Goal: Information Seeking & Learning: Learn about a topic

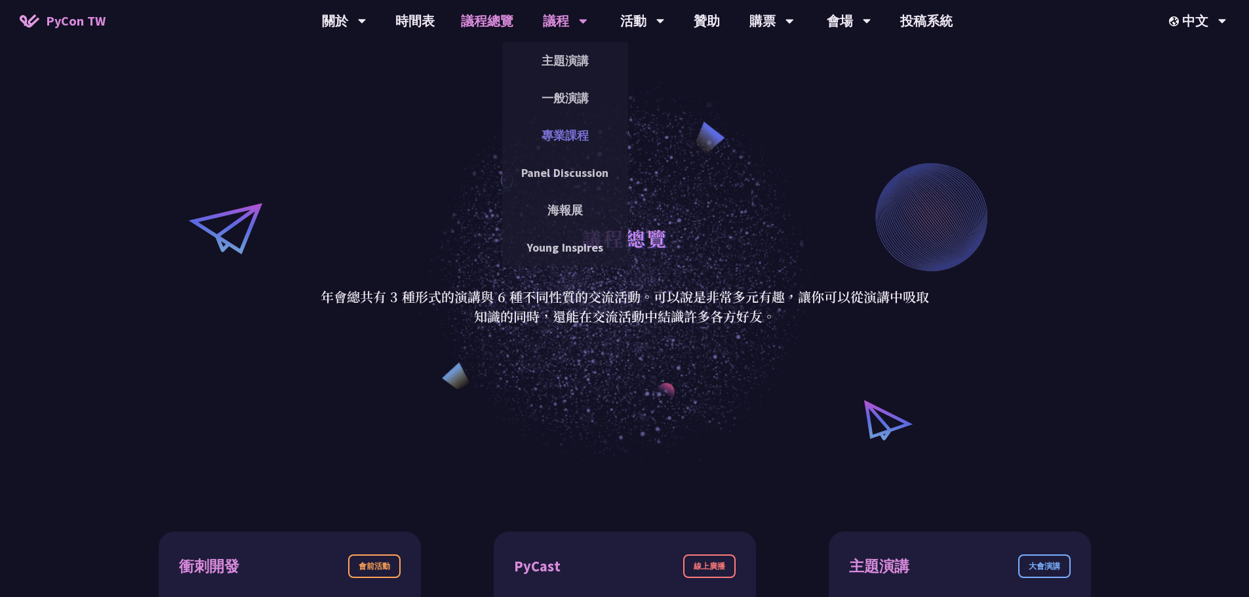
click at [584, 134] on link "專業課程" at bounding box center [565, 135] width 126 height 31
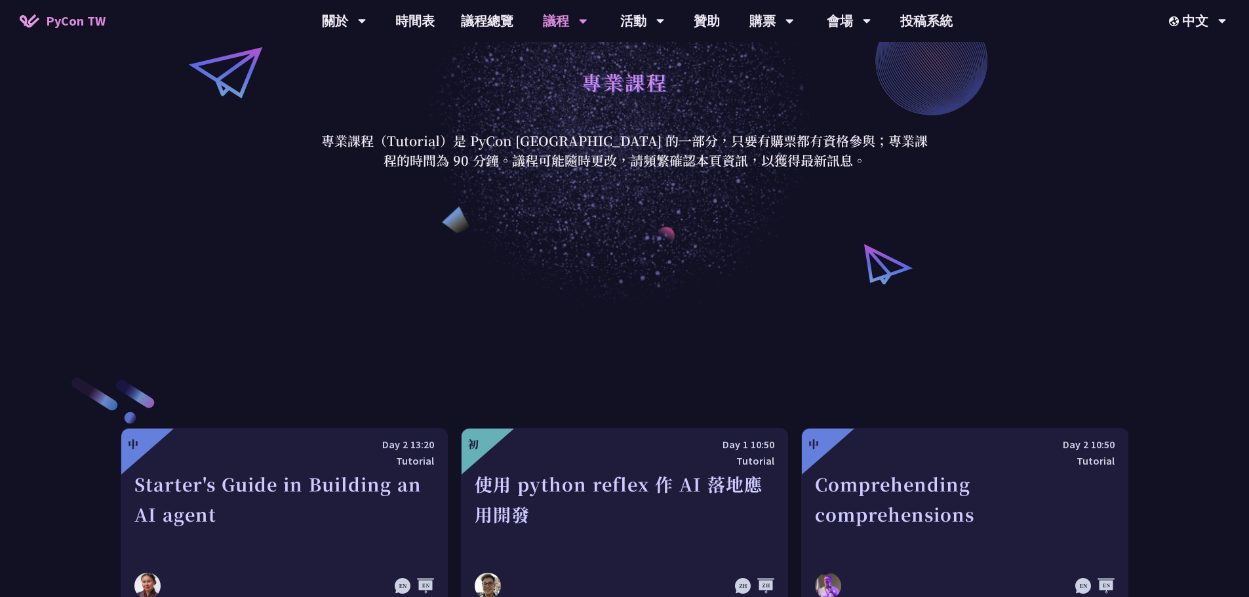
scroll to position [393, 0]
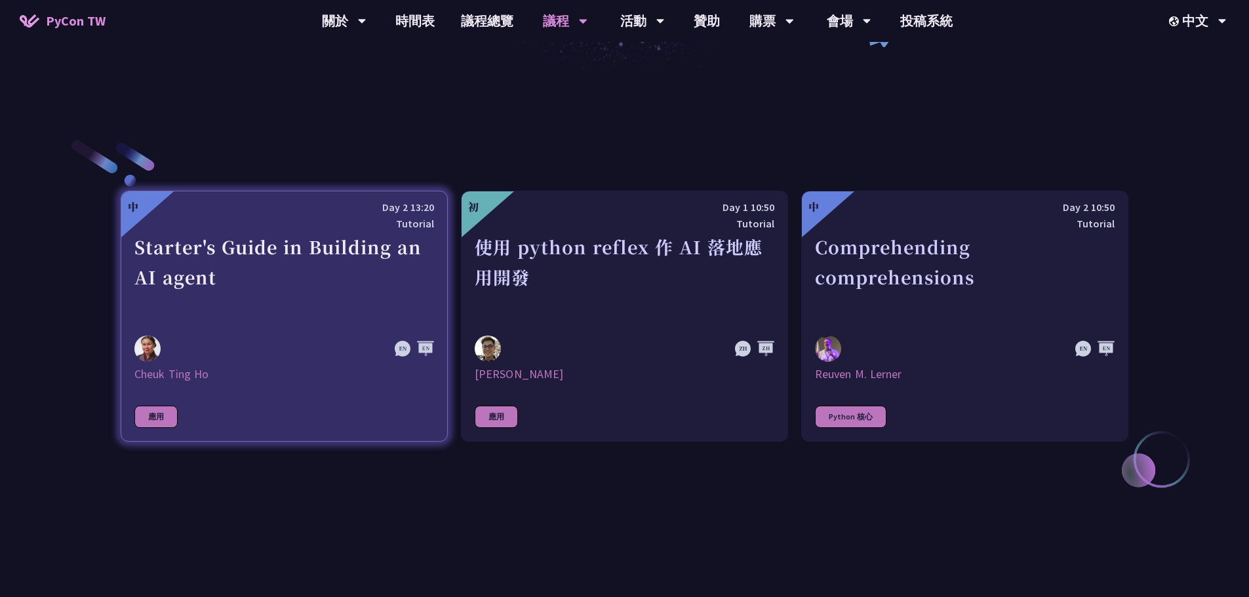
click at [351, 338] on div at bounding box center [284, 349] width 300 height 26
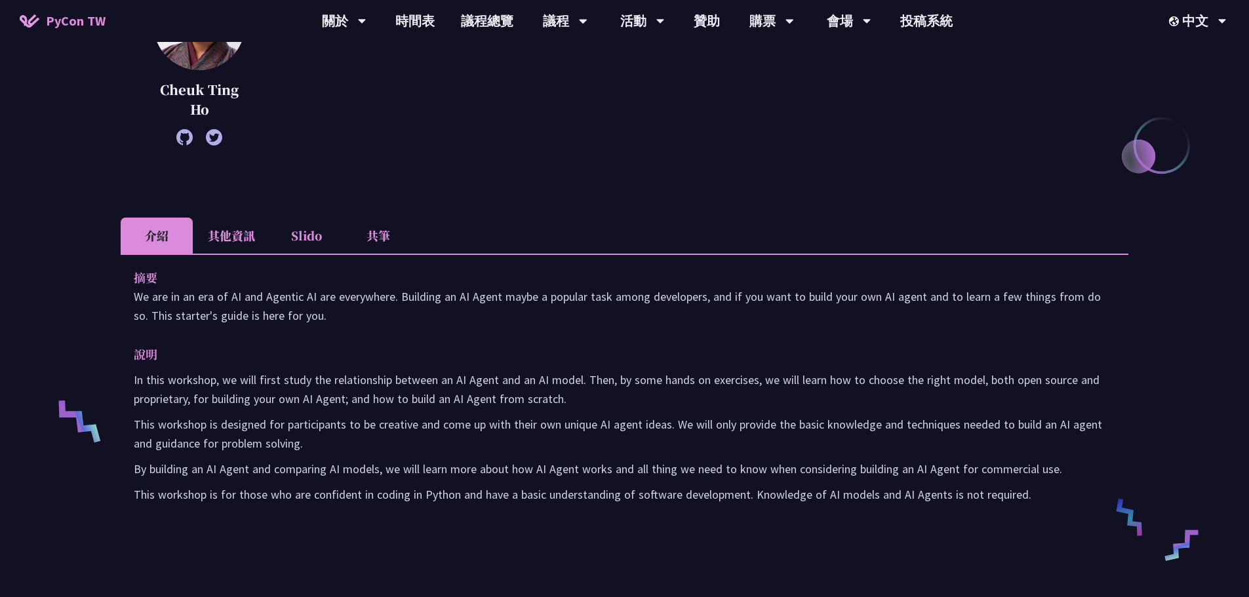
scroll to position [459, 0]
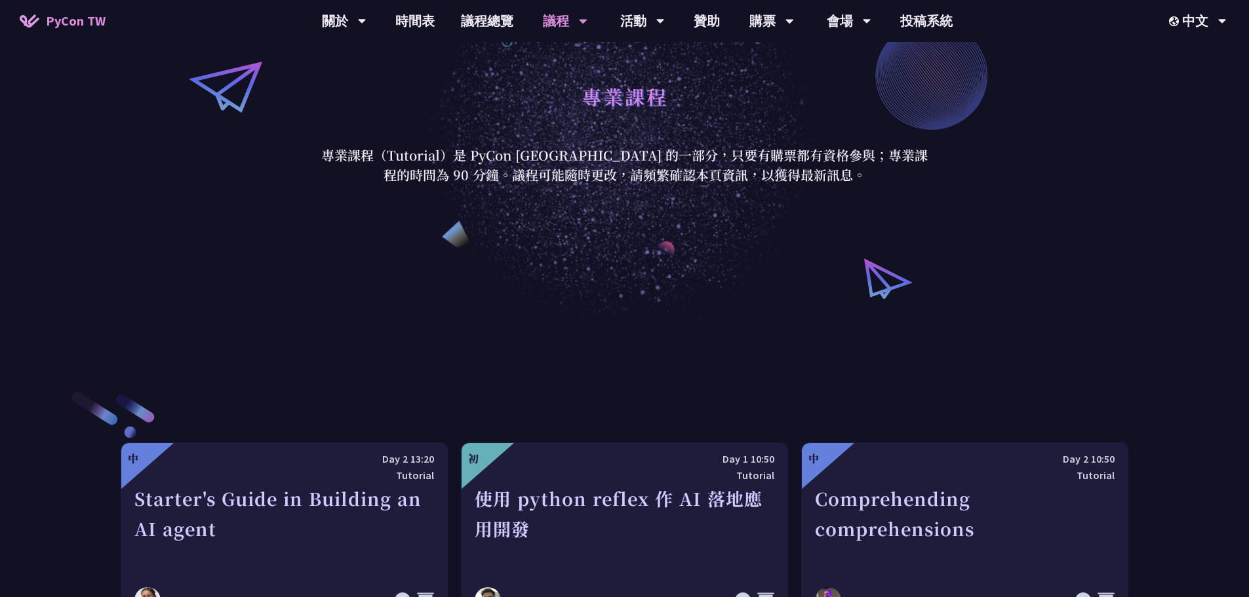
scroll to position [131, 0]
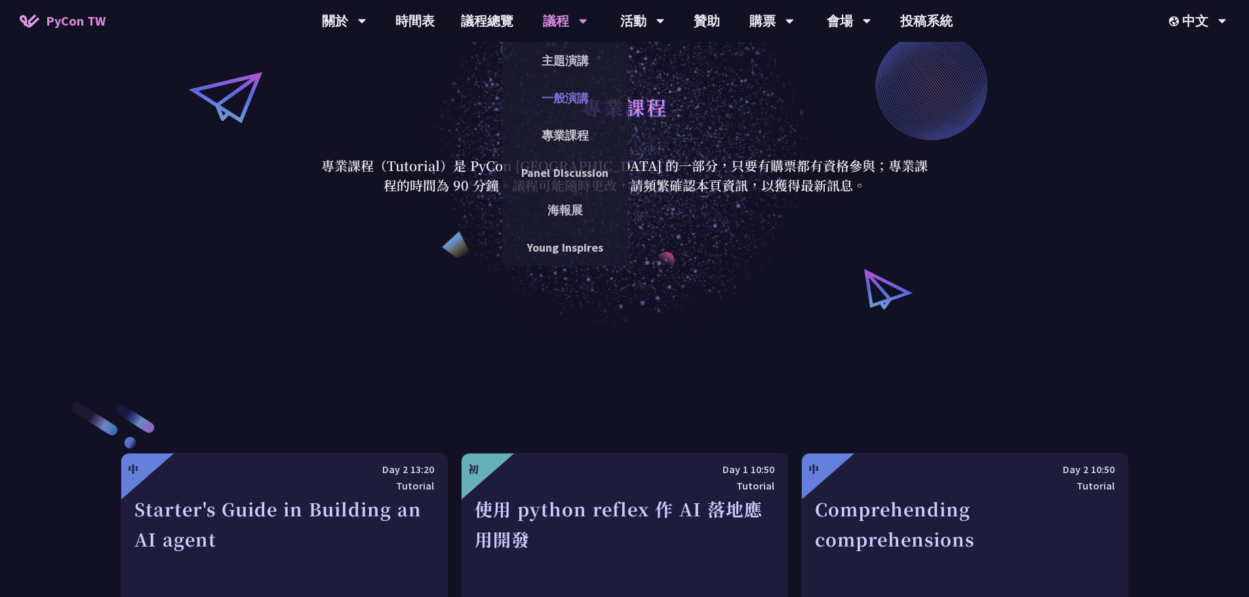
click at [556, 96] on link "一般演講" at bounding box center [565, 98] width 126 height 31
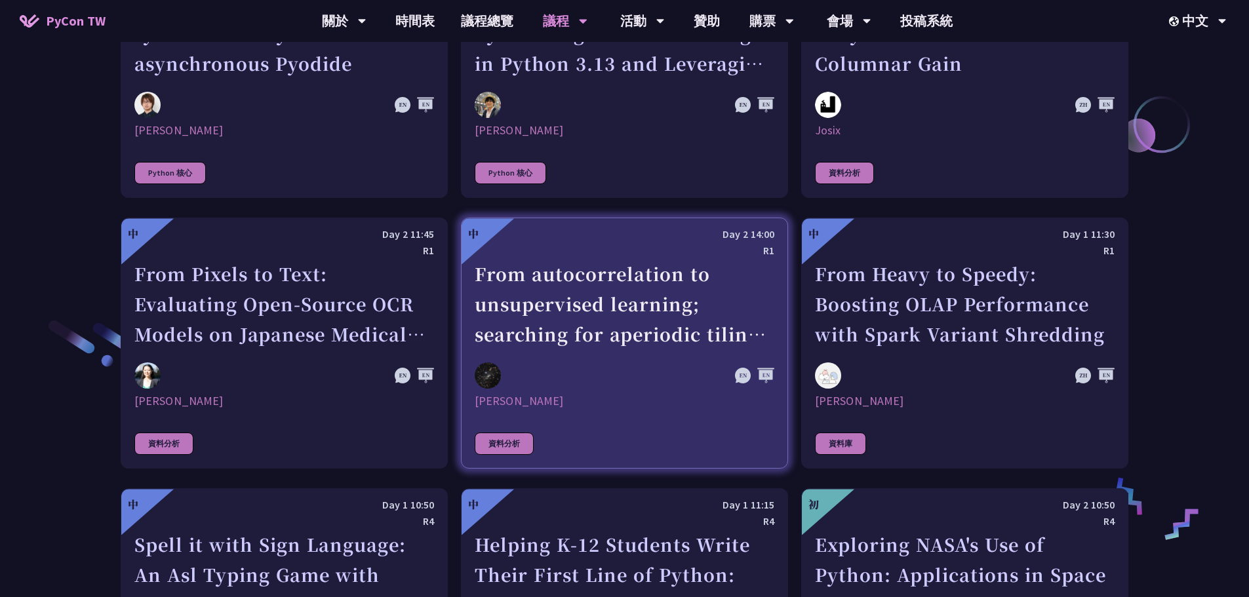
scroll to position [1902, 0]
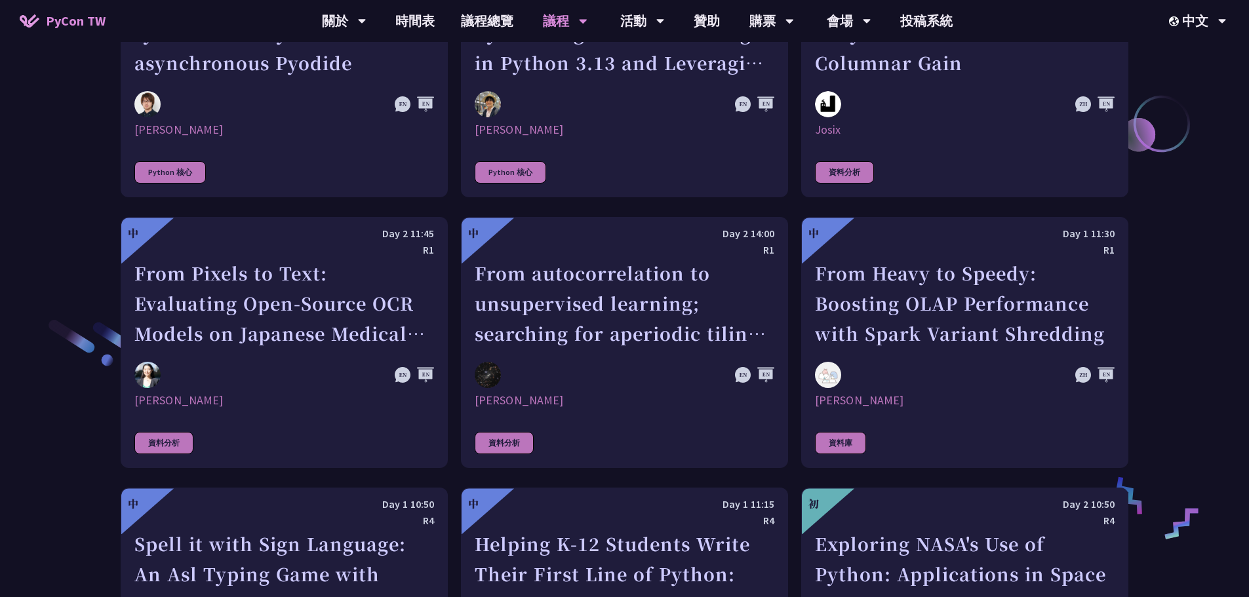
drag, startPoint x: 728, startPoint y: 393, endPoint x: 1201, endPoint y: 426, distance: 474.5
click at [1201, 426] on div "演講類別 應用 社群 Python 核心 資料分析 資料庫 教育 嵌入式系統 物聯網 機器學習 自然語言處理 其他 最佳實踐與慣例 科學 資訊安全 網站框架 …" at bounding box center [624, 388] width 1249 height 3647
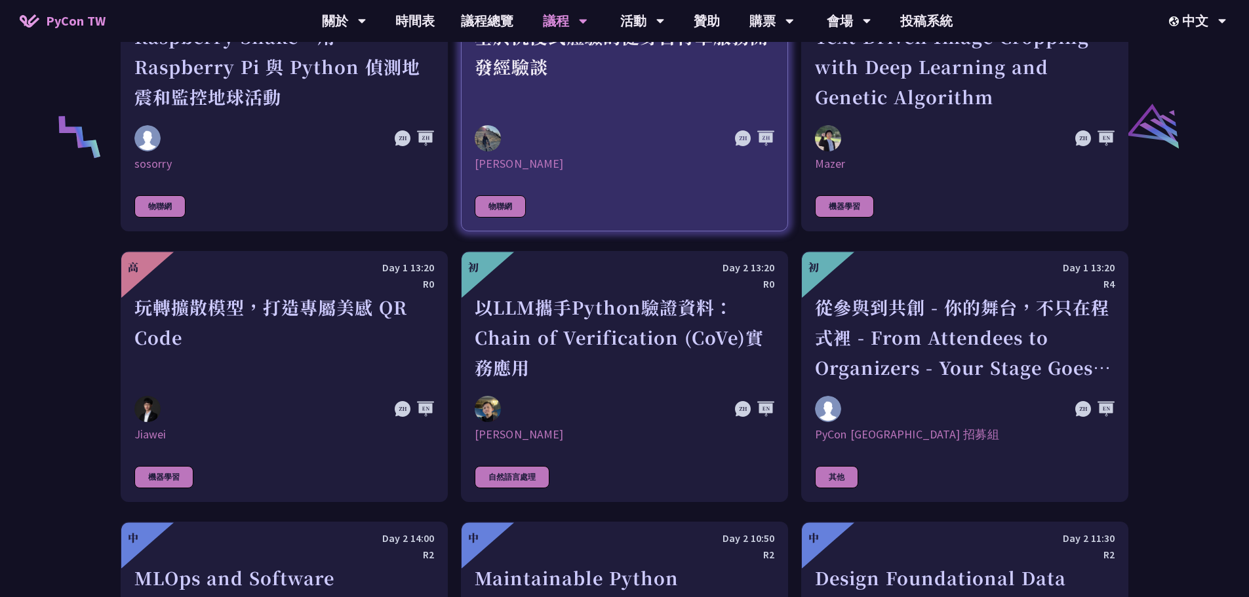
scroll to position [2689, 0]
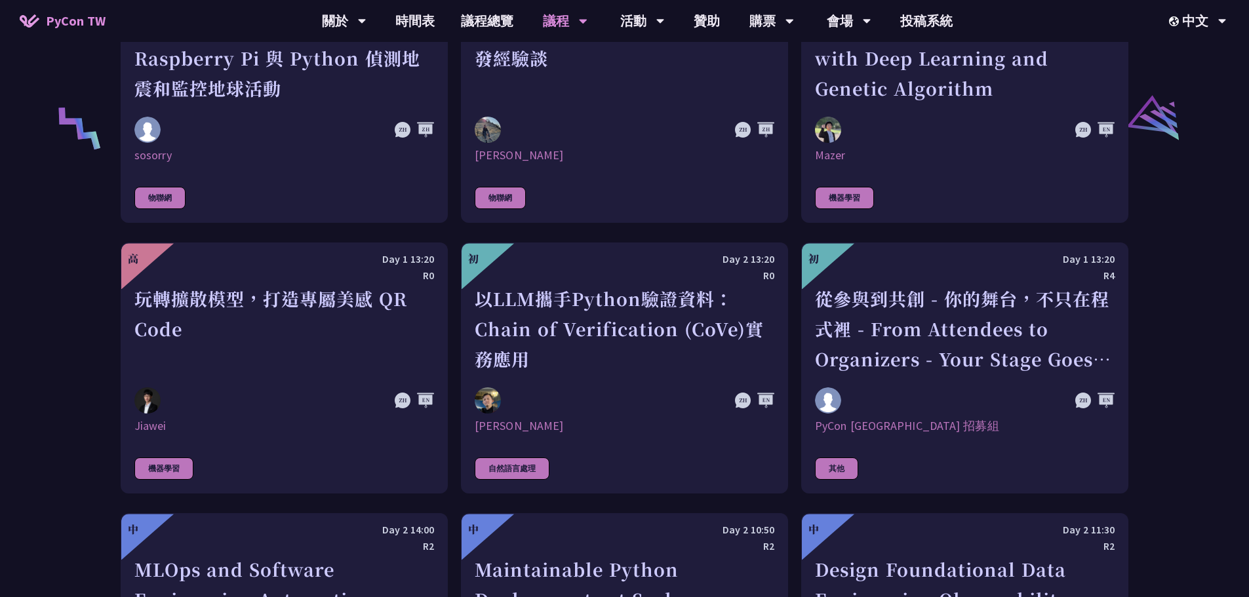
drag, startPoint x: 203, startPoint y: 374, endPoint x: 1211, endPoint y: 396, distance: 1008.1
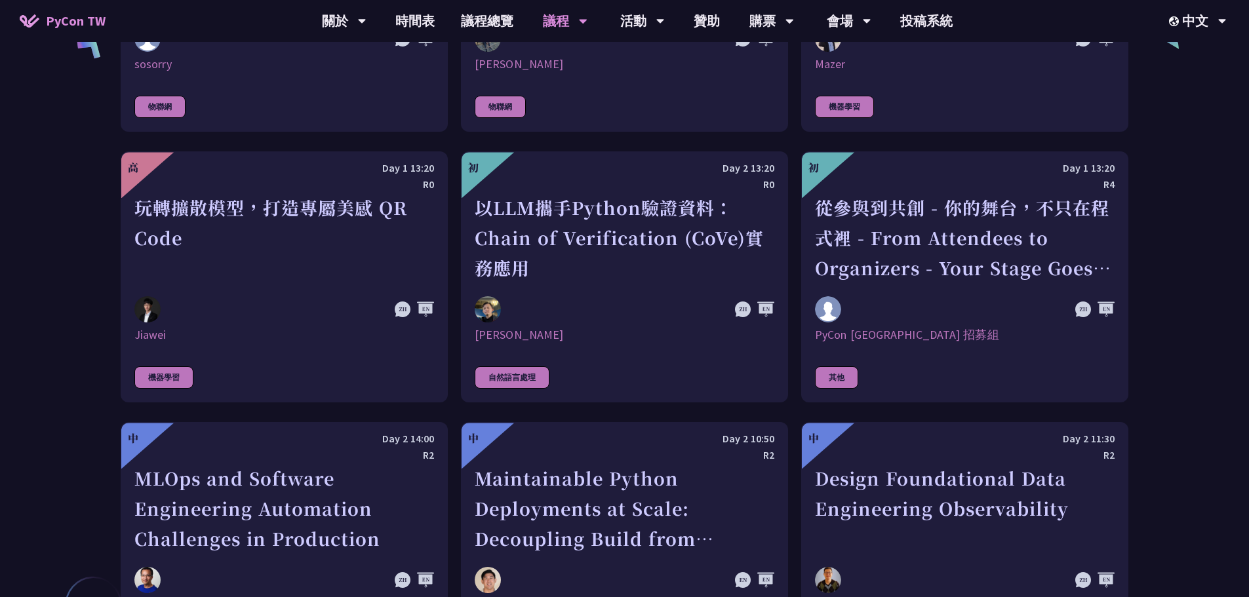
scroll to position [2885, 0]
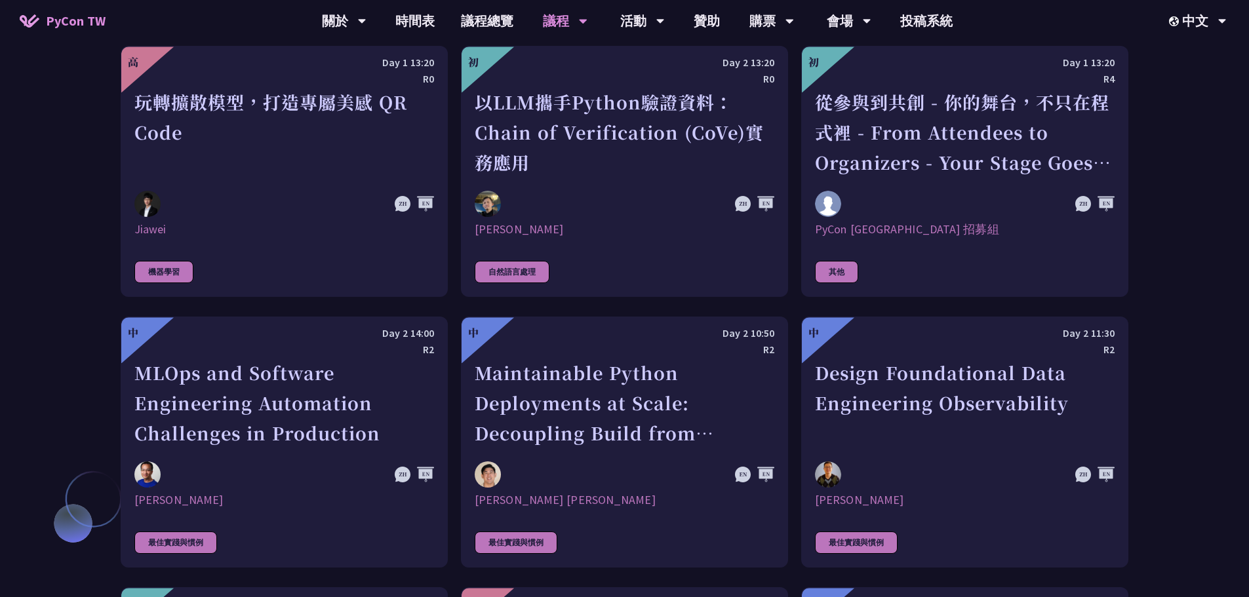
drag, startPoint x: 1190, startPoint y: 405, endPoint x: 1161, endPoint y: 460, distance: 61.6
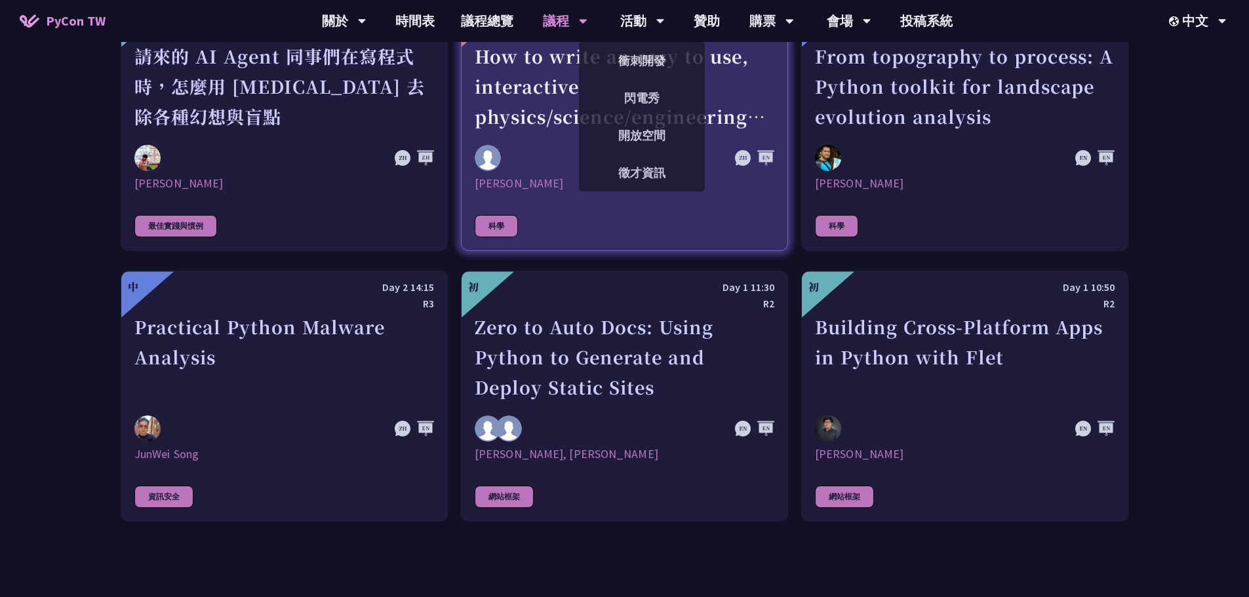
scroll to position [3476, 0]
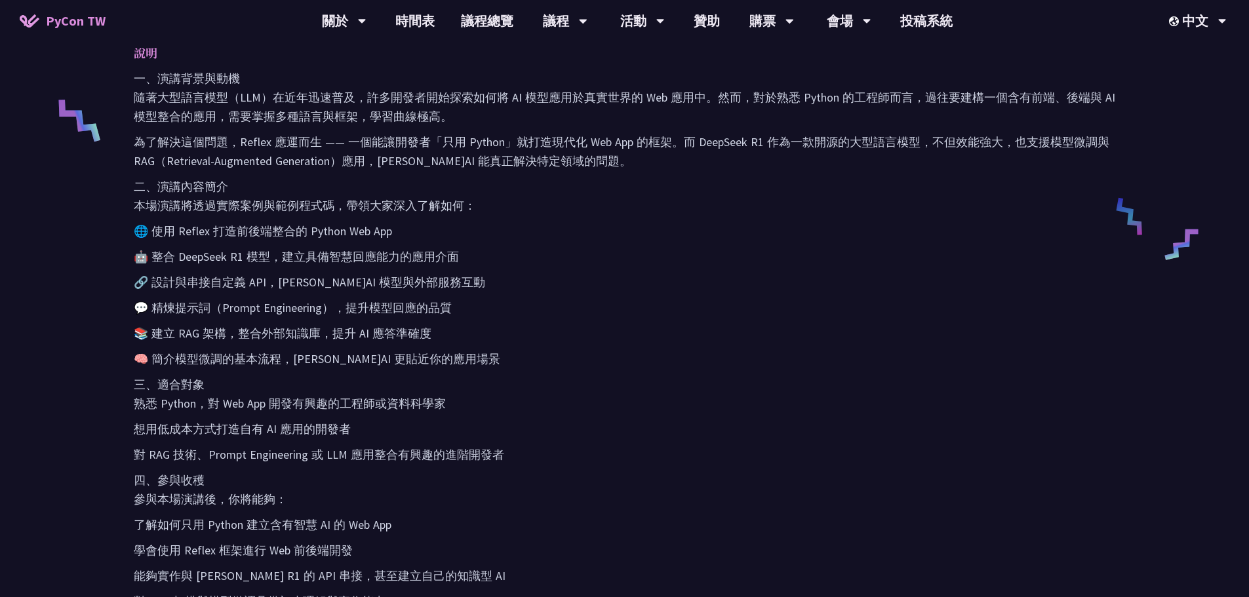
scroll to position [721, 0]
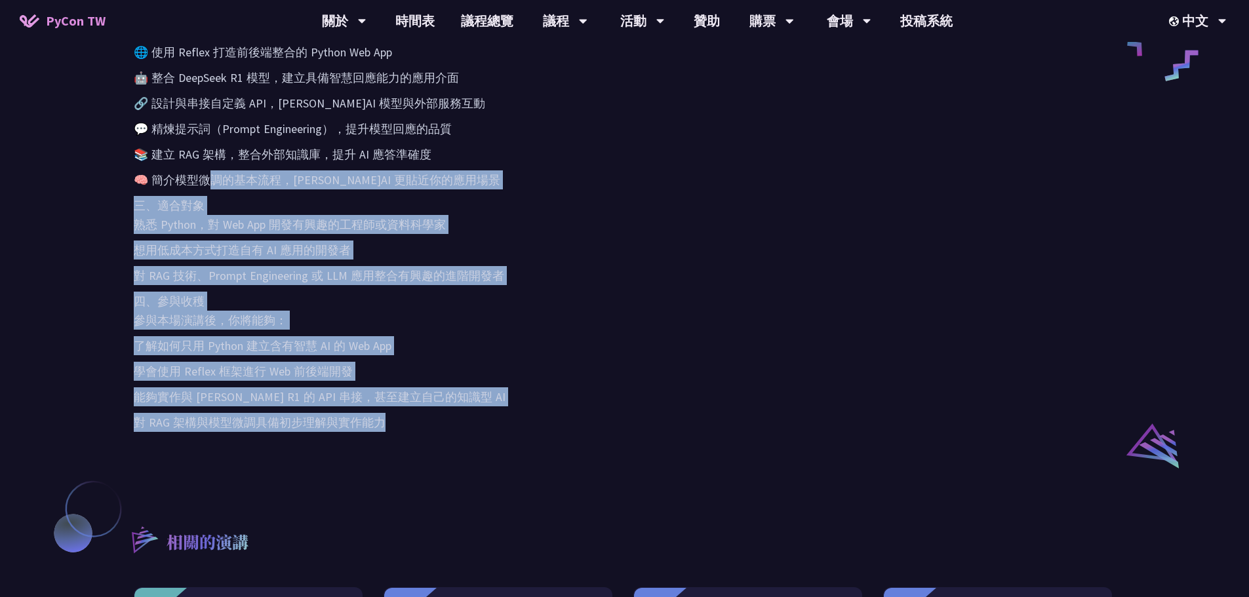
drag, startPoint x: 382, startPoint y: 365, endPoint x: 212, endPoint y: 181, distance: 250.6
click at [212, 181] on div "一、演講背景與動機 隨著大型語言模型（LLM）在近年迅速普及，許多開發者開始探索如何將 AI 模型應用於真實世界的 Web 應用中。然而，對於熟悉 Pytho…" at bounding box center [625, 161] width 982 height 542
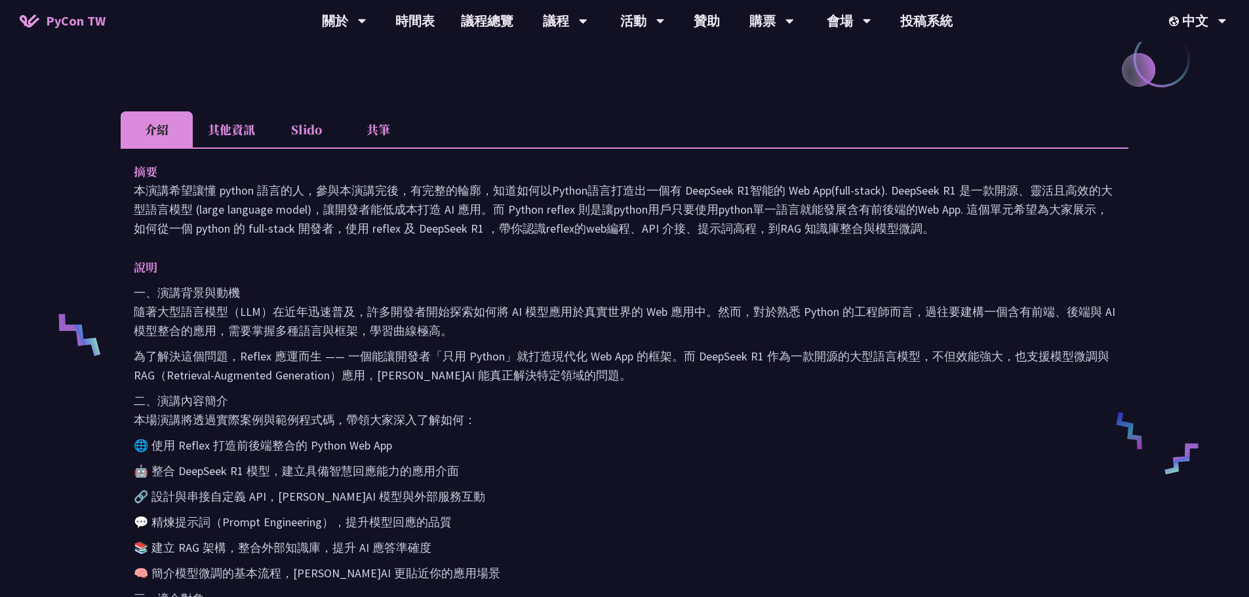
click at [218, 124] on li "其他資訊" at bounding box center [231, 129] width 77 height 36
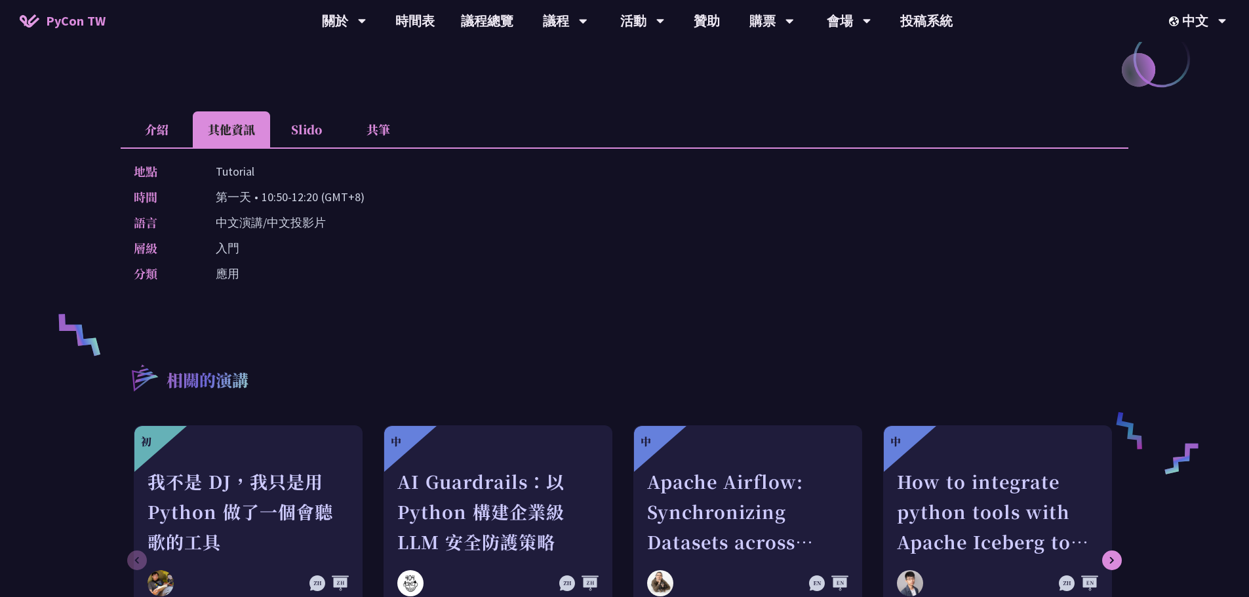
click at [319, 125] on li "Slido" at bounding box center [306, 129] width 72 height 36
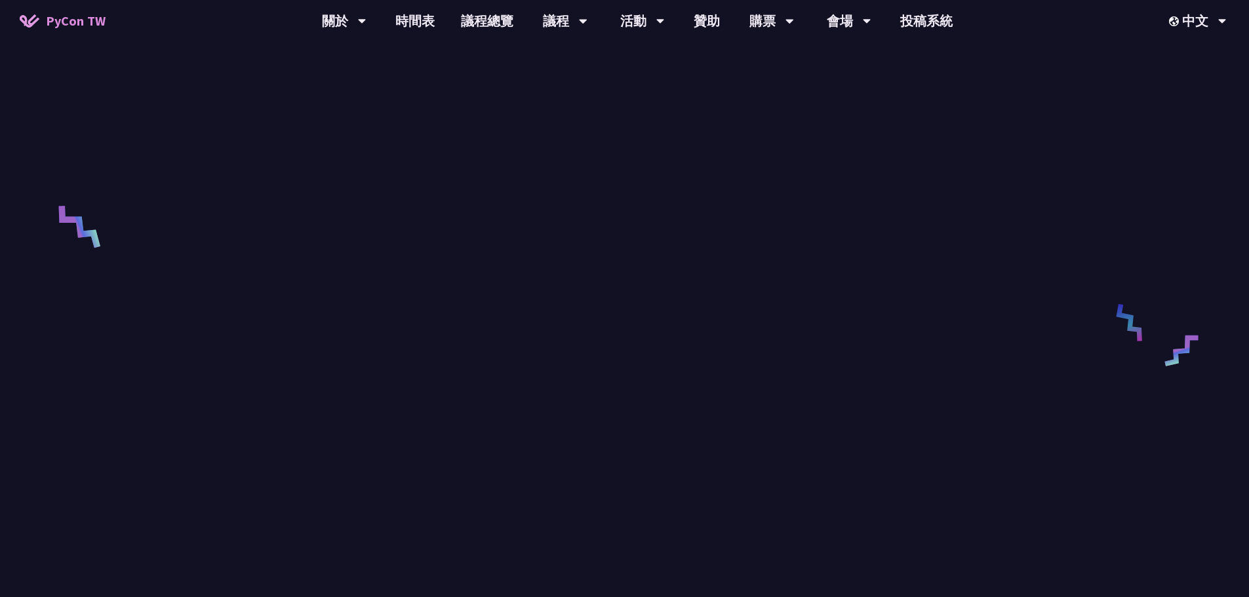
scroll to position [459, 0]
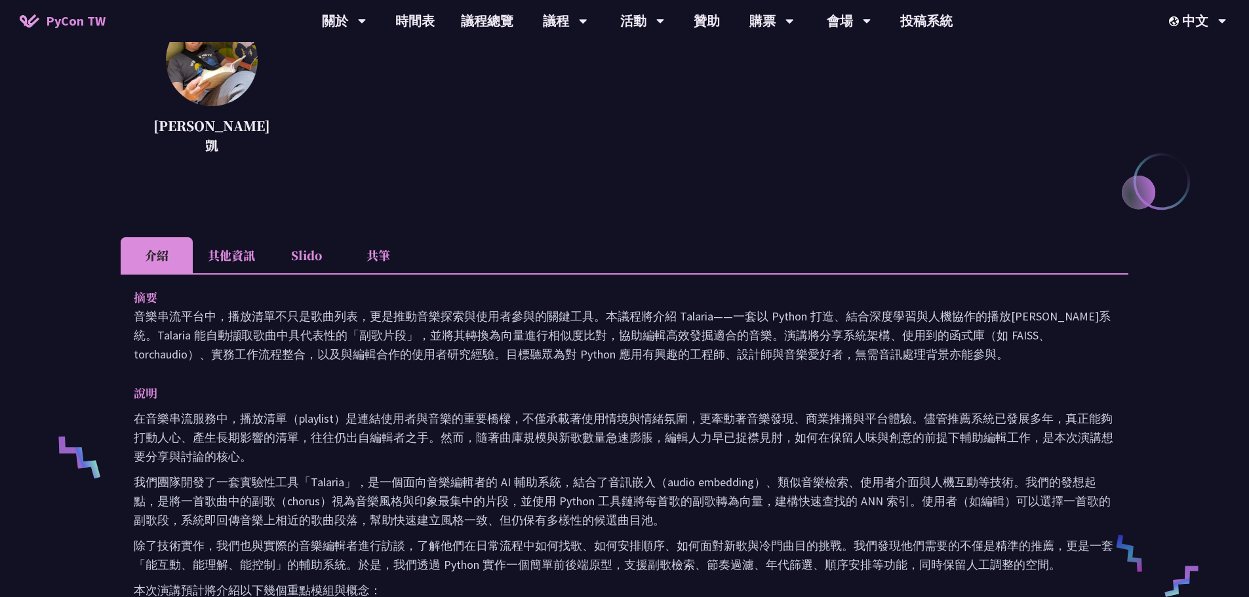
scroll to position [197, 0]
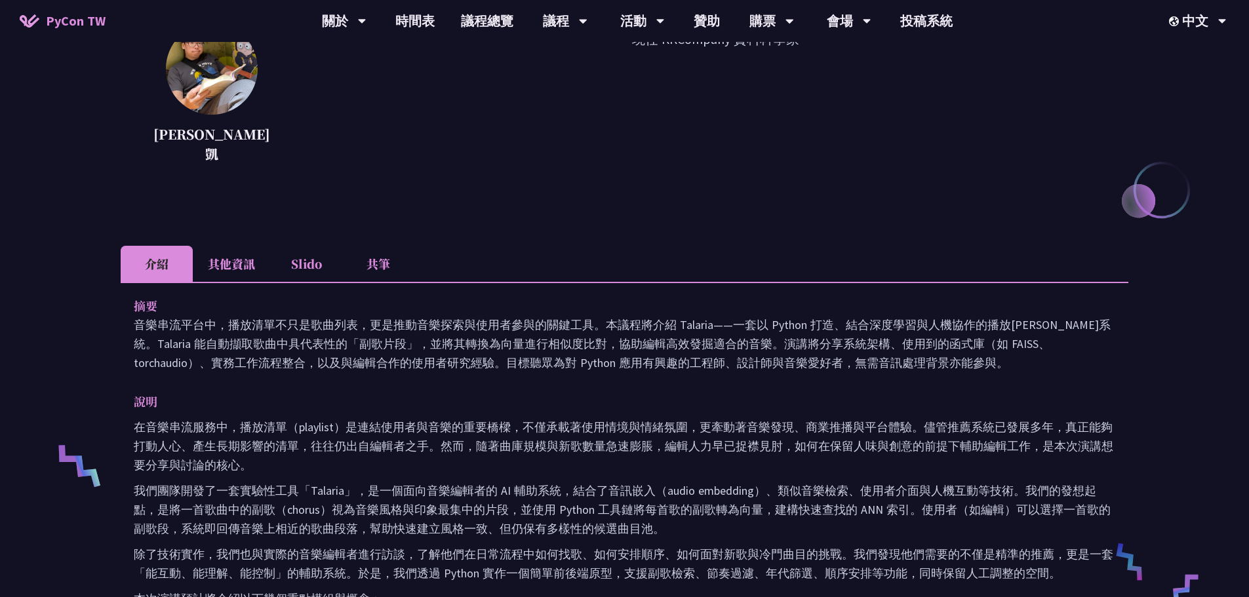
click at [214, 249] on li "其他資訊" at bounding box center [231, 264] width 77 height 36
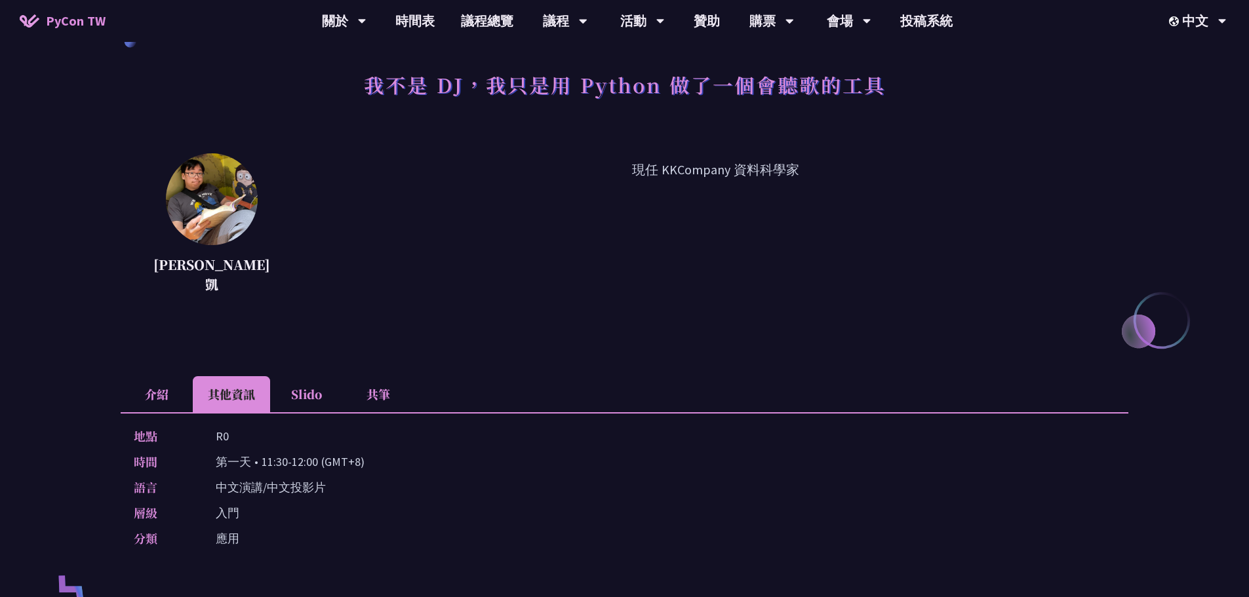
scroll to position [66, 0]
click at [308, 355] on div "我不是 DJ，我只是用 Python 做了一個會聽歌的工具 羅經凱 現任 KKCompany 資料科學家 介紹 其他資訊 Slido 共筆 摘要 說明 在音樂…" at bounding box center [625, 484] width 1008 height 969
click at [308, 377] on li "Slido" at bounding box center [306, 395] width 72 height 36
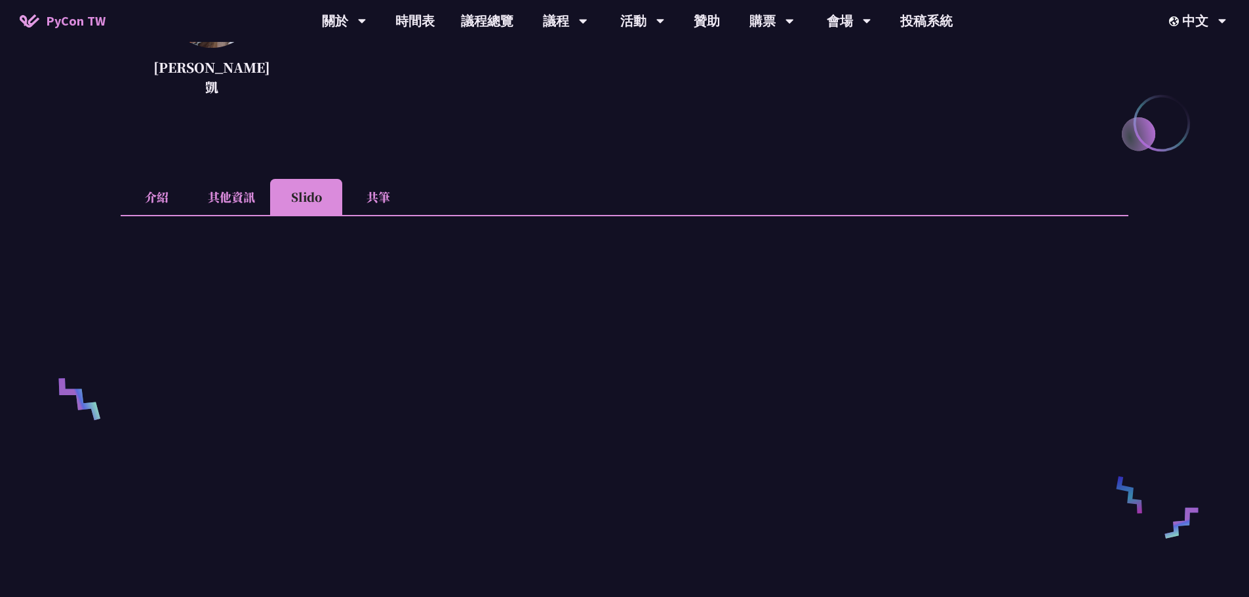
scroll to position [262, 0]
click at [155, 180] on li "介紹" at bounding box center [157, 198] width 72 height 36
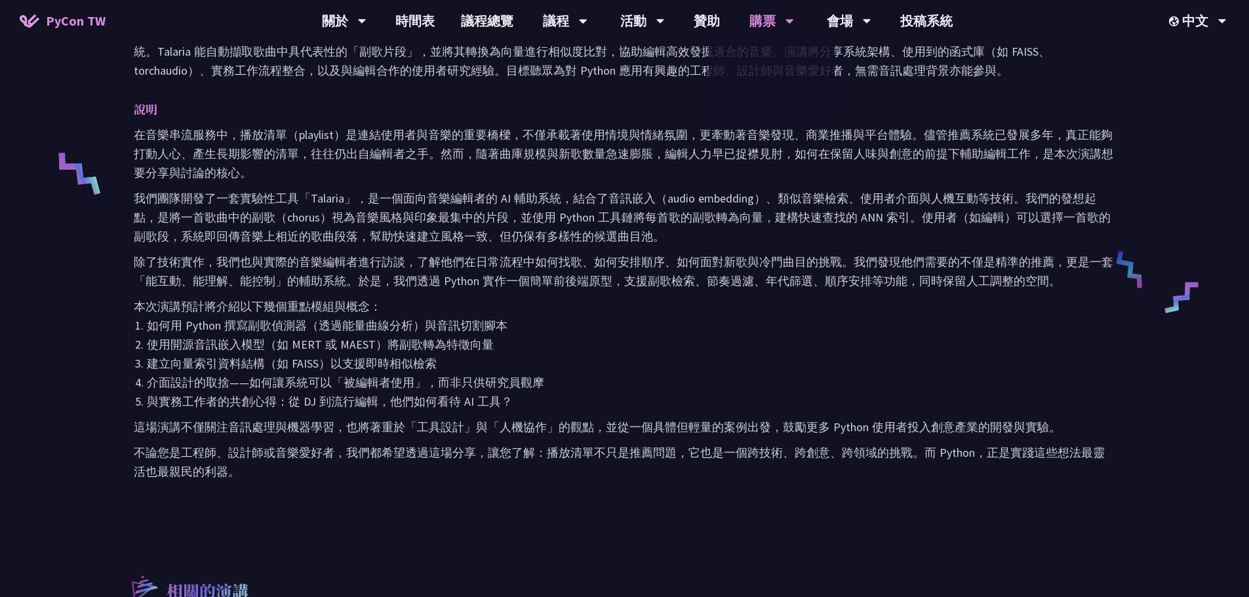
scroll to position [459, 0]
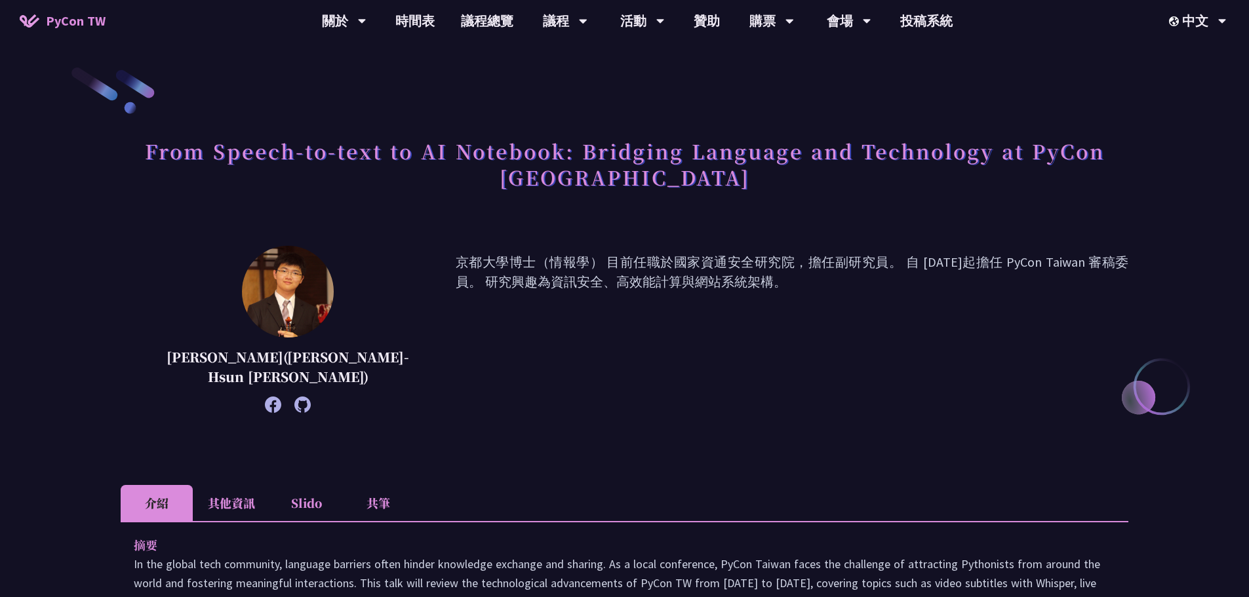
drag, startPoint x: 534, startPoint y: 369, endPoint x: 464, endPoint y: 361, distance: 71.3
click at [464, 361] on p "京都大學博士（情報學） 目前任職於國家資通安全研究院，擔任副研究員。 自 [DATE]起擔任 PyCon Taiwan 審稿委員。 研究興趣為資訊安全、高效能…" at bounding box center [792, 329] width 673 height 154
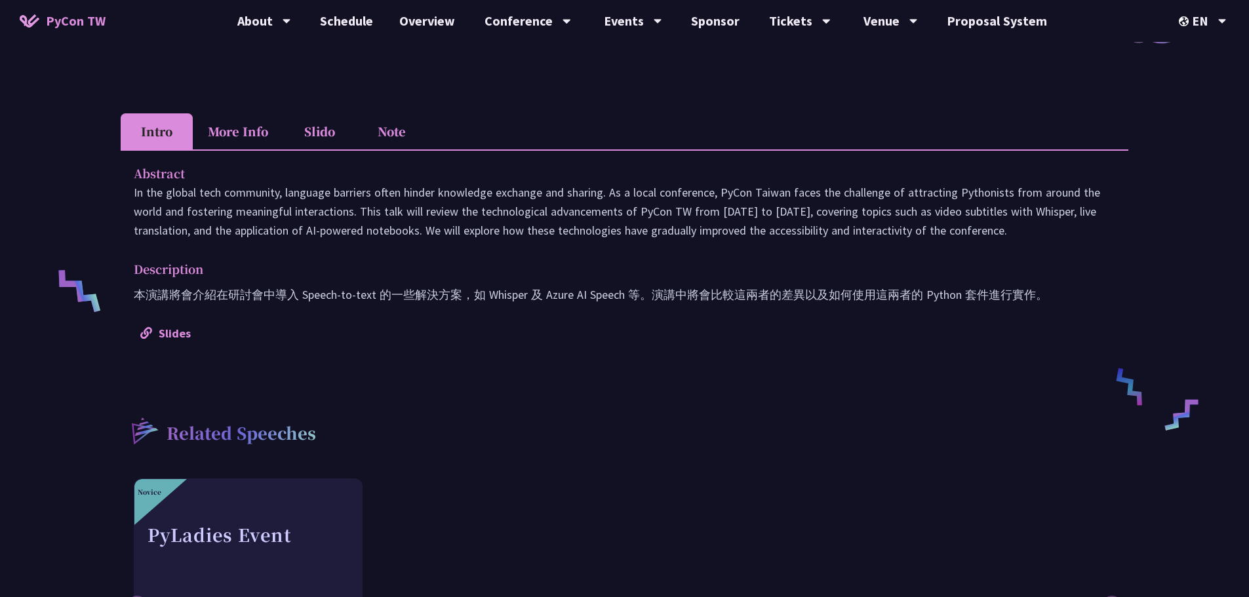
scroll to position [262, 0]
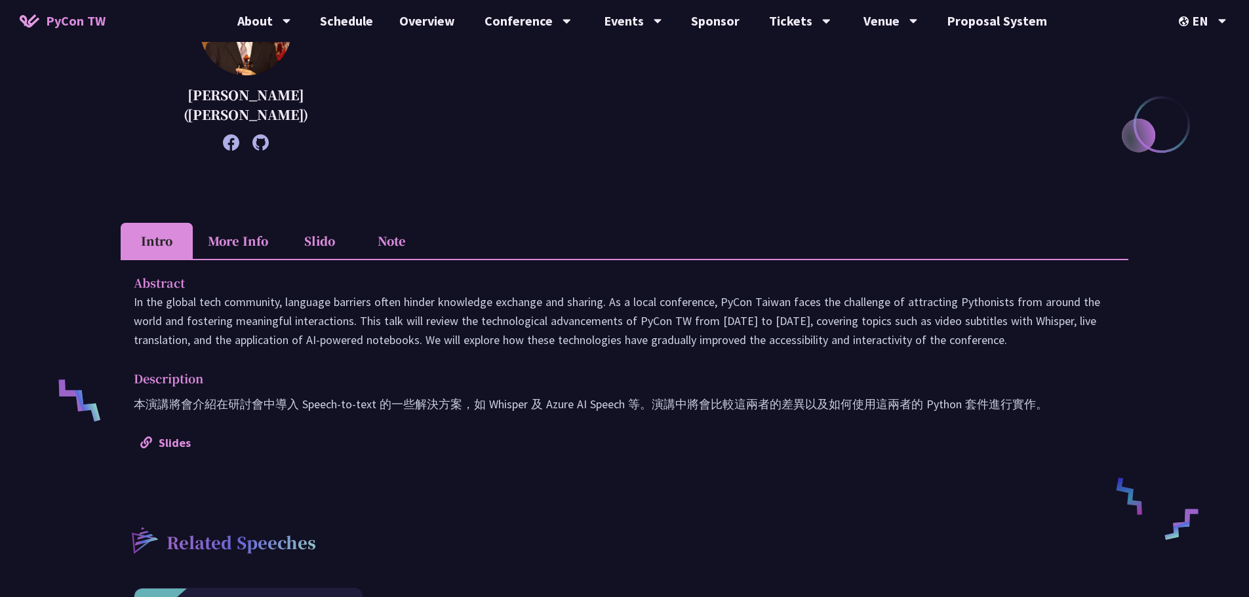
click at [177, 426] on div "Abstract In the global tech community, language barriers often hinder knowledge…" at bounding box center [625, 362] width 1008 height 207
click at [184, 435] on link "Slides" at bounding box center [165, 442] width 50 height 15
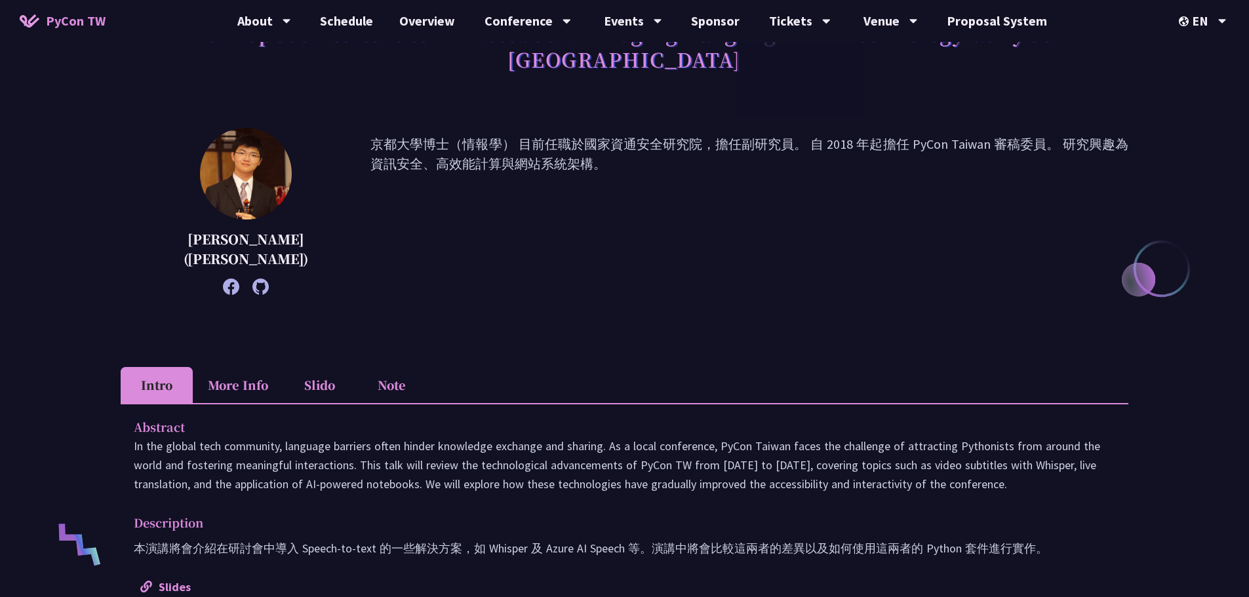
scroll to position [0, 0]
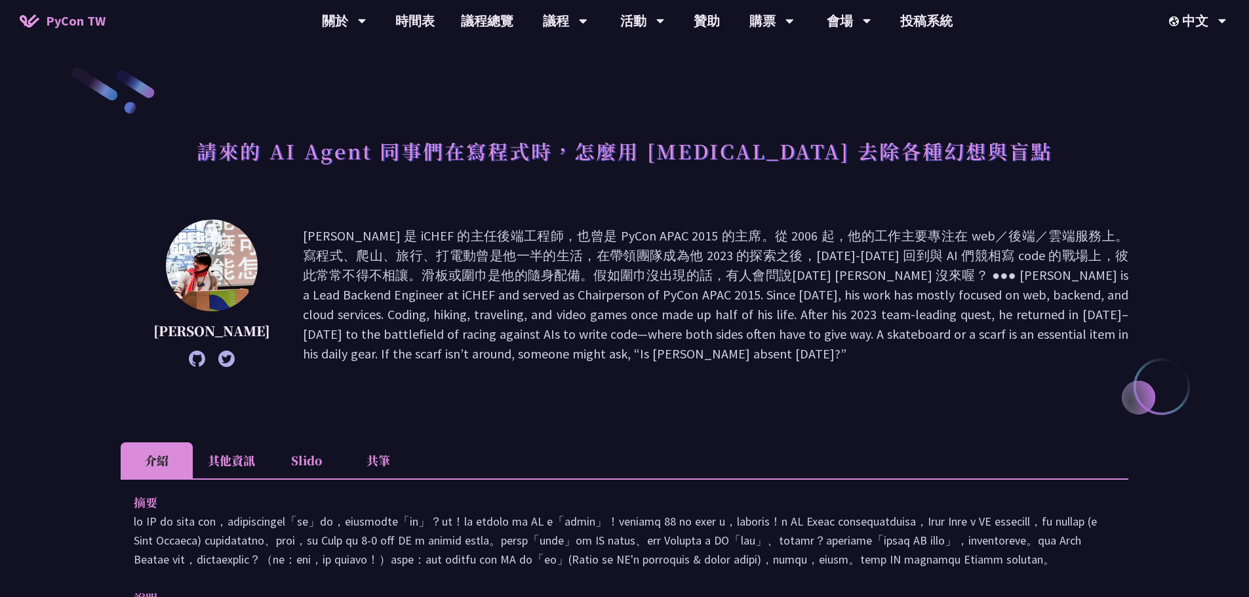
drag, startPoint x: 714, startPoint y: 331, endPoint x: 655, endPoint y: 359, distance: 65.1
click at [655, 359] on p at bounding box center [716, 295] width 826 height 138
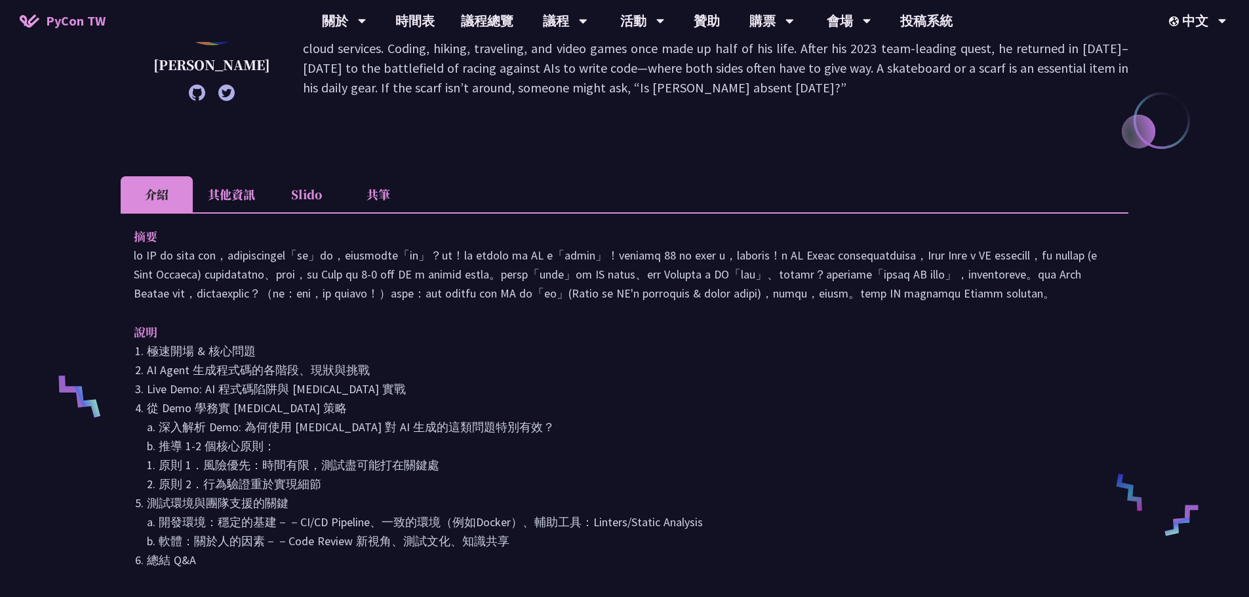
scroll to position [262, 0]
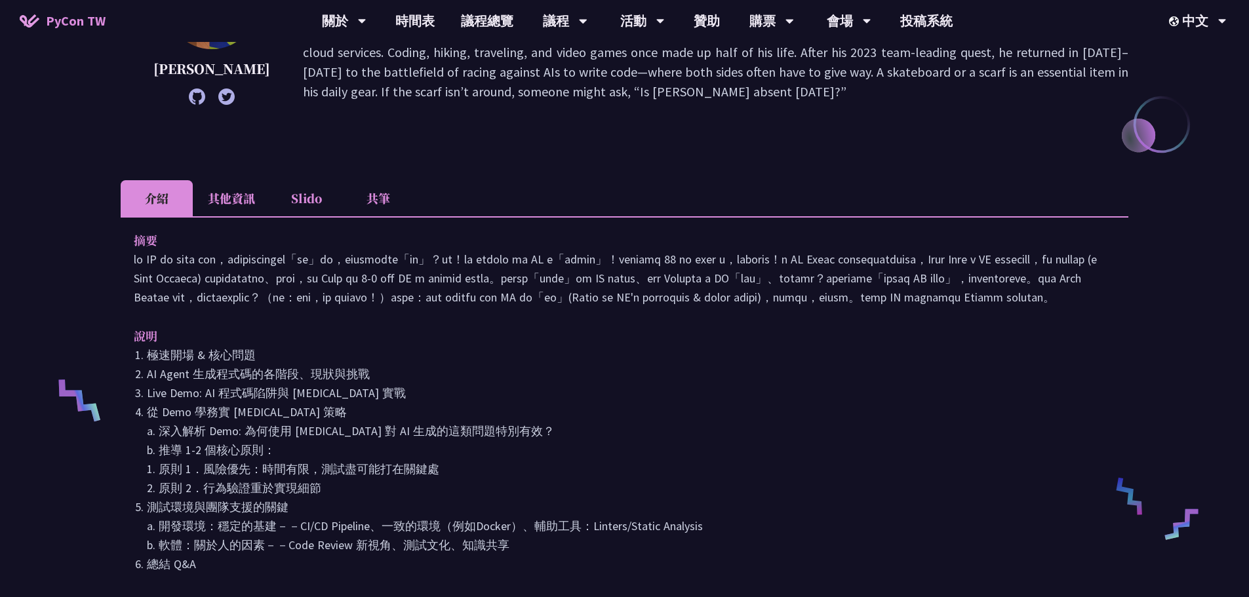
click at [251, 218] on div "摘要 說明 極速開場 & 核心問題 AI Agent 生成程式碼的各階段、現狀與挑戰 Live Demo: AI 程式碼陷阱與 [MEDICAL_DATA] …" at bounding box center [625, 411] width 1008 height 390
click at [251, 203] on li "其他資訊" at bounding box center [231, 198] width 77 height 36
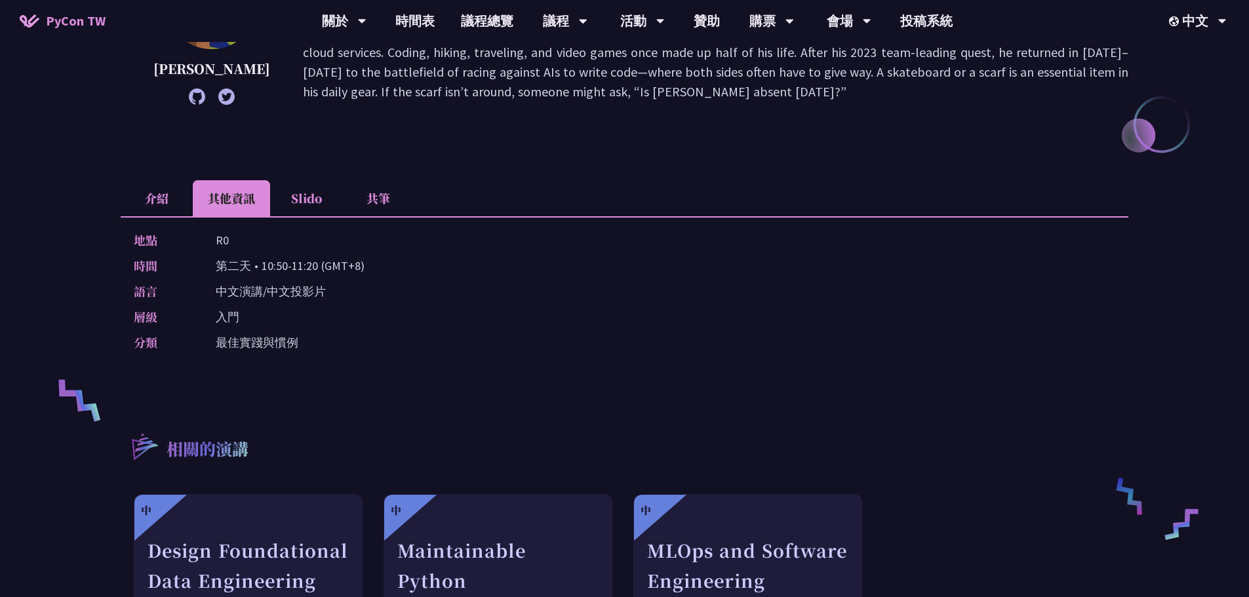
click at [319, 205] on li "Slido" at bounding box center [306, 198] width 72 height 36
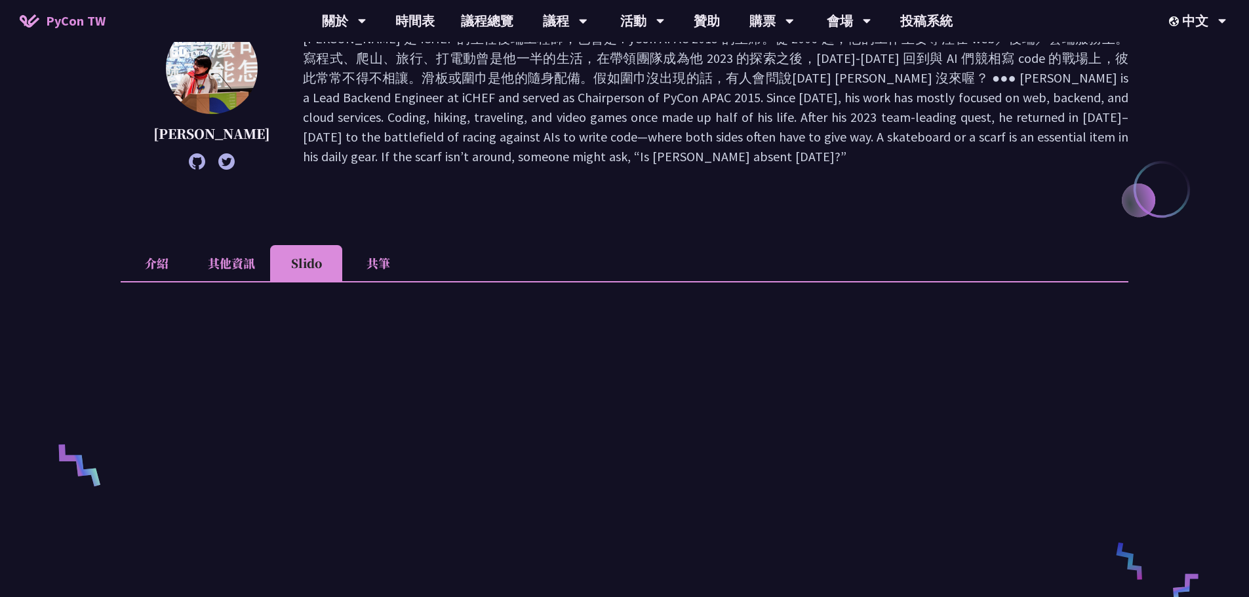
scroll to position [197, 0]
